Goal: Check status

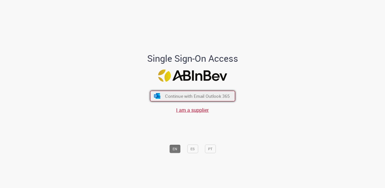
click at [191, 95] on span "Continue with Email Outlook 365" at bounding box center [197, 96] width 65 height 6
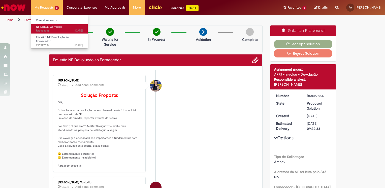
click at [52, 29] on span "2d ago 2 days ago R13458966" at bounding box center [59, 31] width 47 height 4
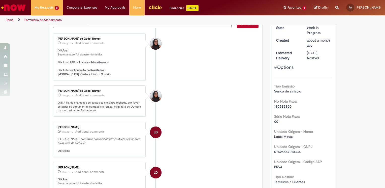
scroll to position [25, 0]
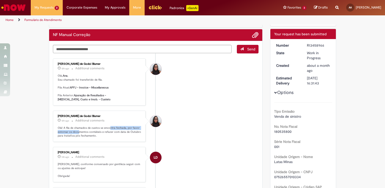
drag, startPoint x: 77, startPoint y: 129, endPoint x: 109, endPoint y: 127, distance: 31.3
click at [109, 127] on p "Olá! A fila de chamados de custos se encontra fechada, por favor estornar os do…" at bounding box center [100, 132] width 84 height 12
drag, startPoint x: 109, startPoint y: 127, endPoint x: 99, endPoint y: 133, distance: 10.9
click at [99, 133] on p "Olá! A fila de chamados de custos se encontra fechada, por favor estornar os do…" at bounding box center [100, 132] width 84 height 12
drag, startPoint x: 124, startPoint y: 130, endPoint x: 96, endPoint y: 134, distance: 27.4
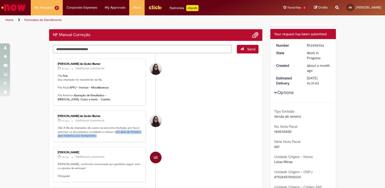
click at [96, 134] on p "Olá! A fila de chamados de custos se encontra fechada, por favor estornar os do…" at bounding box center [100, 132] width 84 height 12
click at [187, 116] on li "Maisa Franco de Godoi Blumer 12h ago 12 hours ago Additional comments Olá! A fi…" at bounding box center [156, 126] width 206 height 31
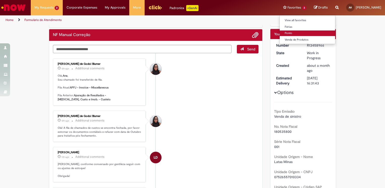
click at [280, 31] on link "Ponto" at bounding box center [307, 33] width 55 height 6
